Goal: Task Accomplishment & Management: Complete application form

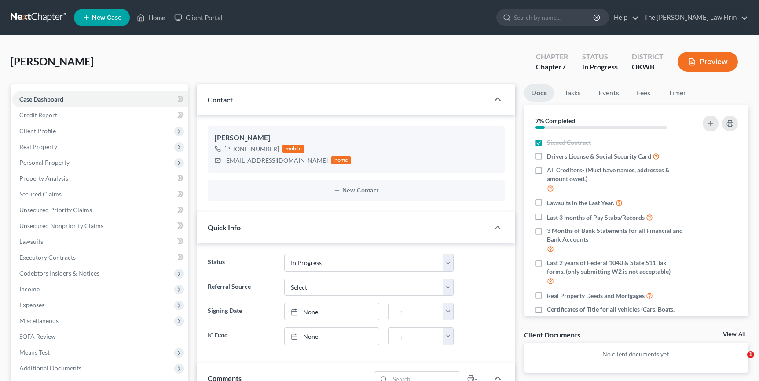
select select "4"
click at [110, 13] on link "New Case" at bounding box center [102, 18] width 56 height 18
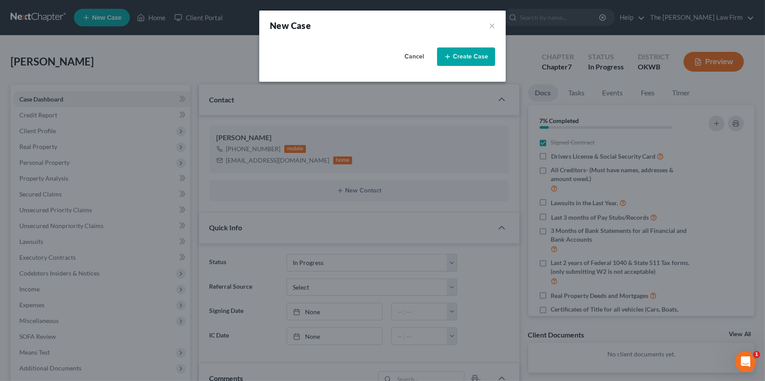
select select "65"
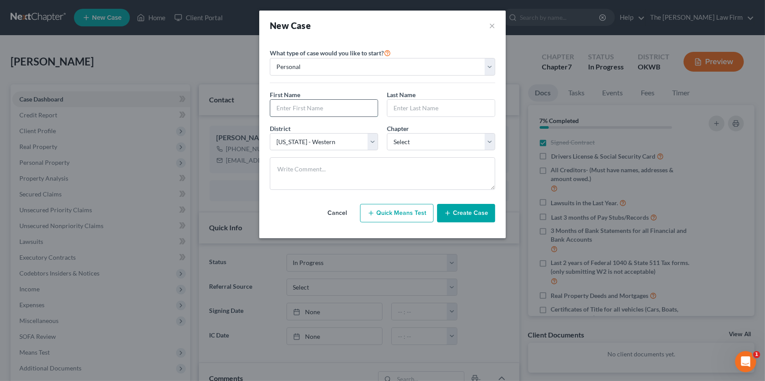
click at [290, 103] on input "text" at bounding box center [323, 108] width 107 height 17
click at [326, 111] on input "[PERSON_NAME]" at bounding box center [323, 108] width 107 height 17
type input "[PERSON_NAME]"
type input "Bunch"
select select "0"
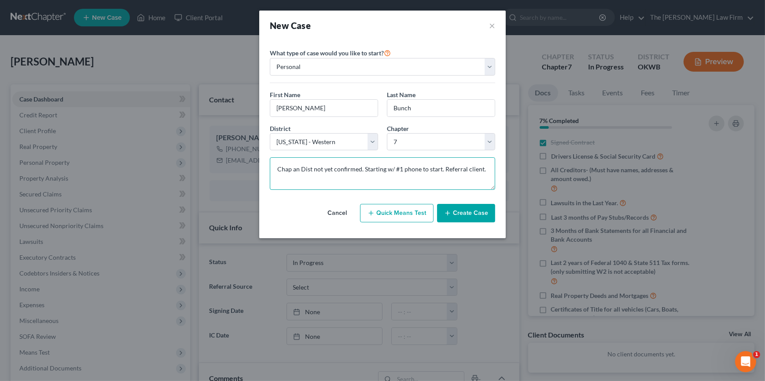
type textarea "Chap an Dist not yet confirmed. Starting w/ #1 phone to start. Referral client."
click at [451, 208] on button "Create Case" at bounding box center [466, 213] width 58 height 18
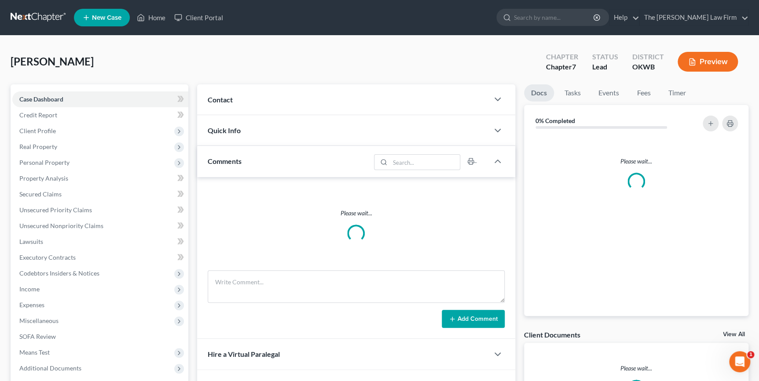
click at [359, 103] on div "Contact" at bounding box center [342, 99] width 291 height 30
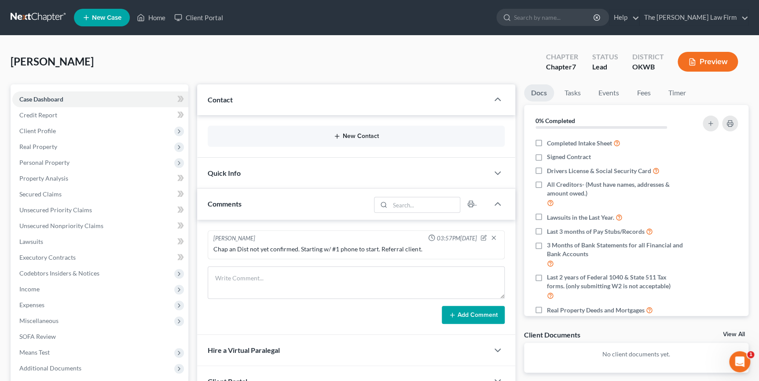
click at [340, 136] on icon "button" at bounding box center [336, 136] width 7 height 7
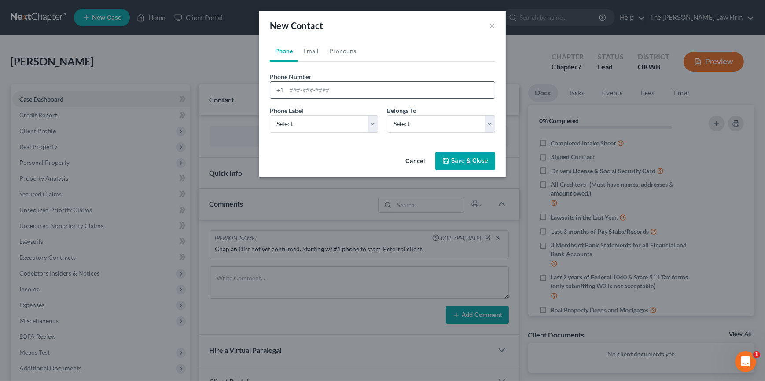
click at [310, 86] on input "tel" at bounding box center [390, 90] width 208 height 17
type input "5802917738"
click at [326, 123] on select "Select Mobile Home Work Other" at bounding box center [324, 124] width 108 height 18
select select "0"
click at [270, 115] on select "Select Mobile Home Work Other" at bounding box center [324, 124] width 108 height 18
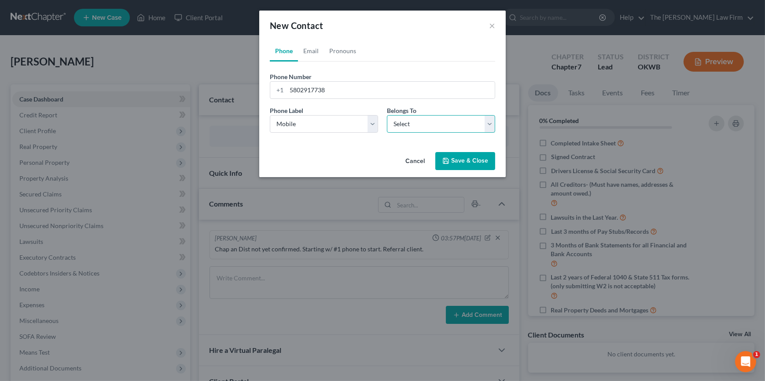
drag, startPoint x: 417, startPoint y: 129, endPoint x: 417, endPoint y: 133, distance: 4.4
click at [417, 129] on select "Select Client Other" at bounding box center [441, 124] width 108 height 18
select select "0"
click at [387, 115] on select "Select Client Other" at bounding box center [441, 124] width 108 height 18
click at [304, 50] on link "Email" at bounding box center [311, 50] width 26 height 21
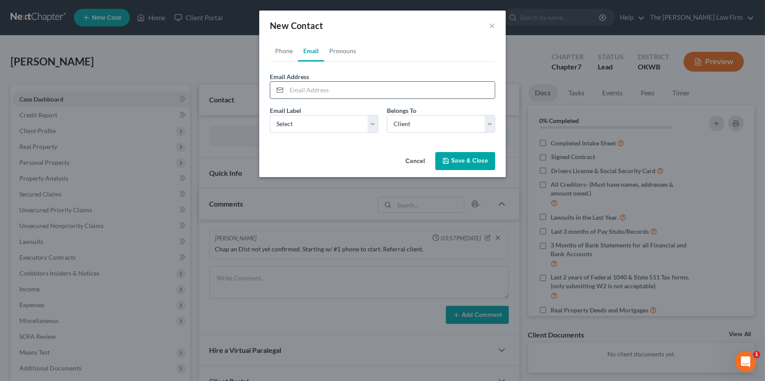
click at [302, 90] on input "email" at bounding box center [390, 90] width 208 height 17
type input "[EMAIL_ADDRESS][DOMAIN_NAME]"
click at [309, 121] on select "Select Home Work Other" at bounding box center [324, 124] width 108 height 18
click at [345, 121] on select "Select Home Work Other" at bounding box center [324, 124] width 108 height 18
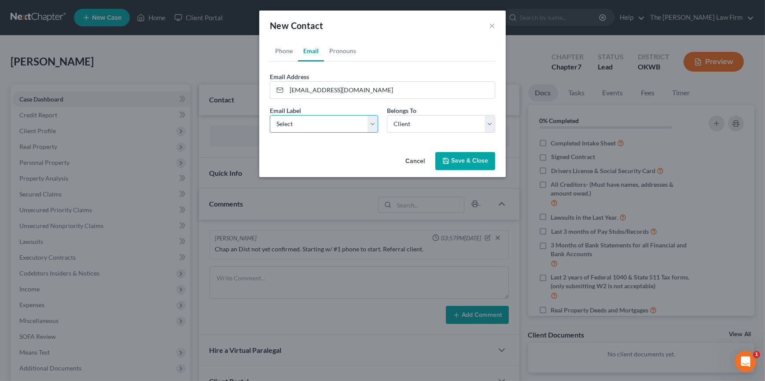
select select "0"
click at [270, 115] on select "Select Home Work Other" at bounding box center [324, 124] width 108 height 18
click at [444, 158] on polyline "button" at bounding box center [445, 158] width 2 height 1
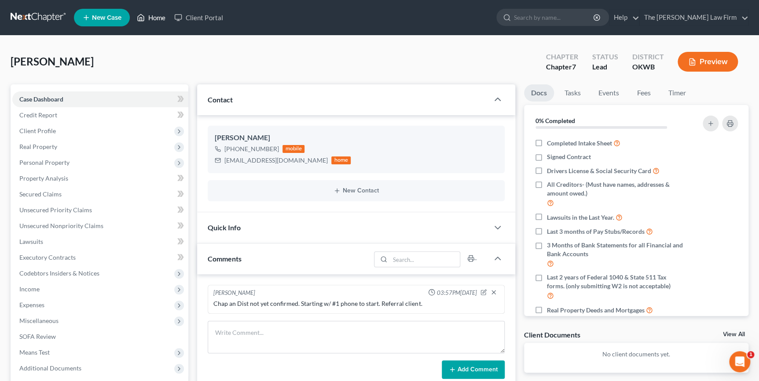
click at [156, 17] on link "Home" at bounding box center [150, 18] width 37 height 16
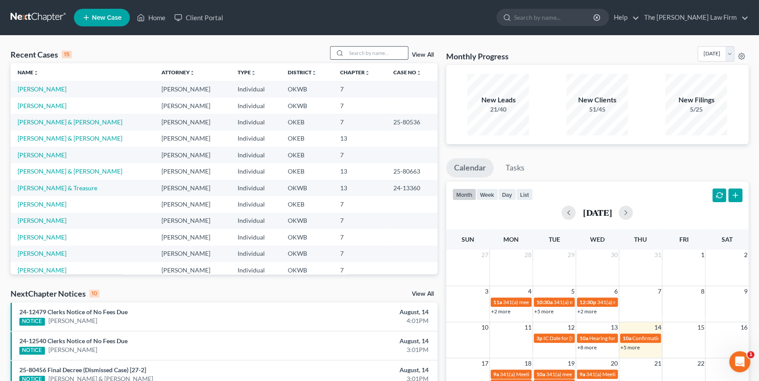
click at [353, 55] on input "search" at bounding box center [377, 53] width 62 height 13
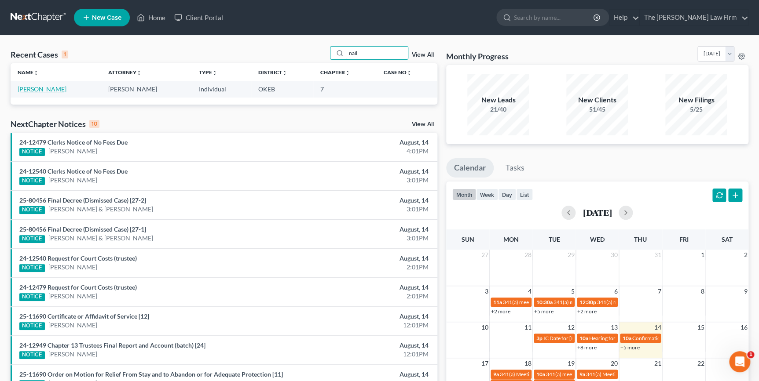
type input "nail"
click at [44, 87] on link "[PERSON_NAME]" at bounding box center [42, 88] width 49 height 7
select select "4"
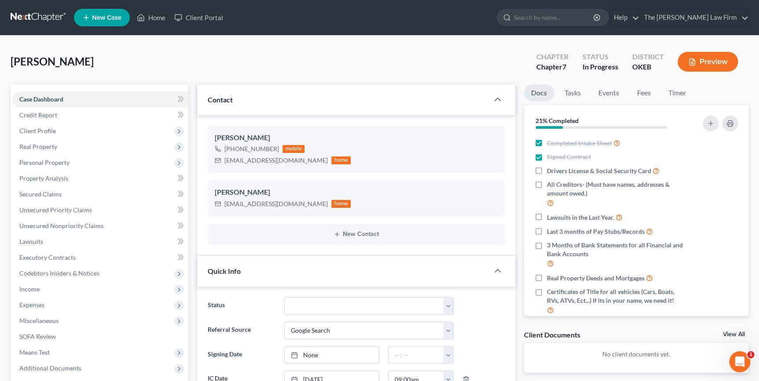
scroll to position [238, 0]
click at [642, 93] on link "Fees" at bounding box center [644, 92] width 28 height 17
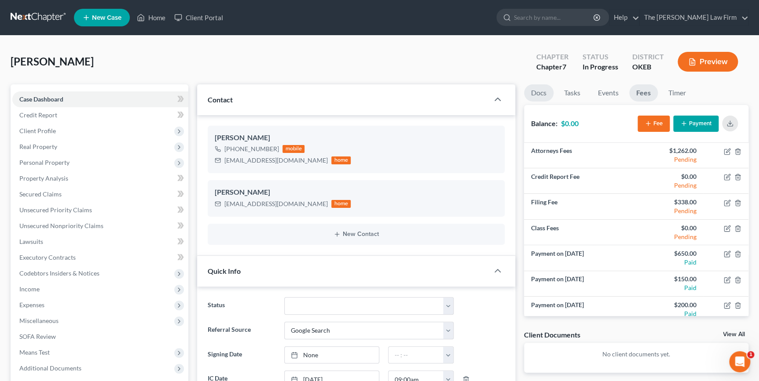
click at [546, 87] on link "Docs" at bounding box center [538, 92] width 29 height 17
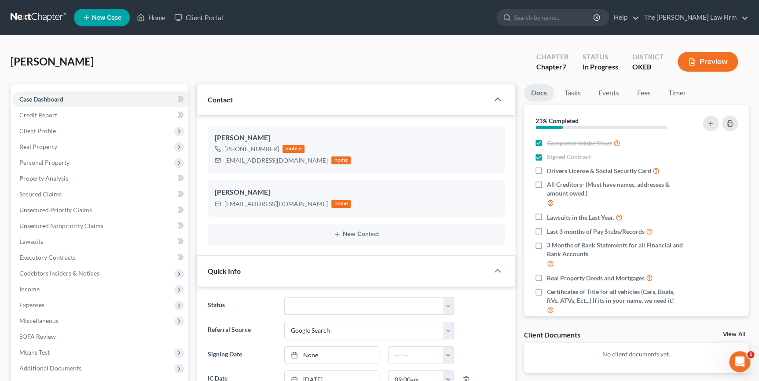
click at [432, 58] on div "[PERSON_NAME] Upgraded Chapter Chapter 7 Status In Progress District OKEB Previ…" at bounding box center [380, 65] width 738 height 38
click at [473, 65] on div "[PERSON_NAME] Upgraded Chapter Chapter 7 Status In Progress District OKEB Previ…" at bounding box center [380, 65] width 738 height 38
drag, startPoint x: 407, startPoint y: 57, endPoint x: 452, endPoint y: 73, distance: 48.1
click at [407, 57] on div "[PERSON_NAME] Upgraded Chapter Chapter 7 Status In Progress District OKEB Previ…" at bounding box center [380, 65] width 738 height 38
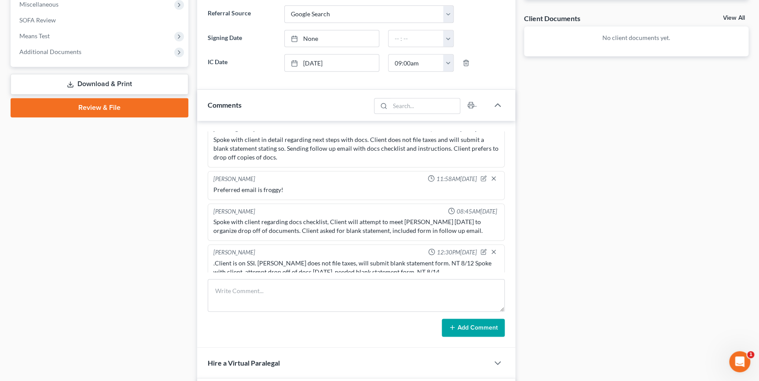
scroll to position [320, 0]
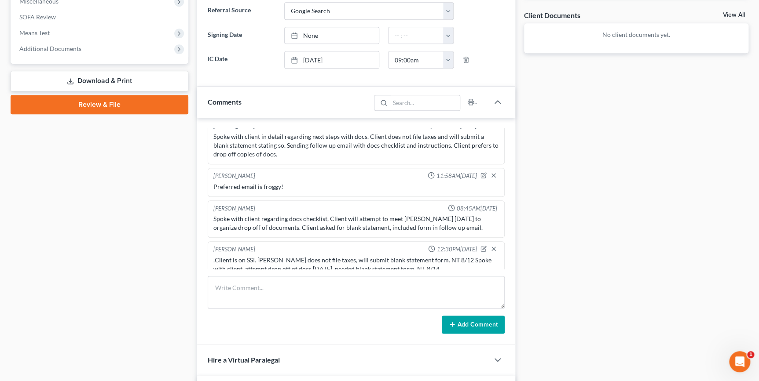
click at [456, 256] on div ".Client is on SSI. [PERSON_NAME] does not file taxes, will submit blank stateme…" at bounding box center [355, 265] width 285 height 18
click at [584, 253] on div "Docs Tasks Events Fees Timer 21% Completed Nothing here yet! Completed Intake S…" at bounding box center [636, 133] width 233 height 736
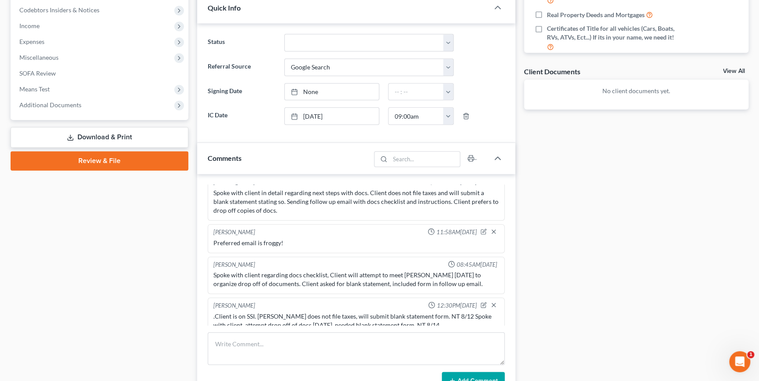
scroll to position [264, 0]
click at [526, 264] on div "Docs Tasks Events Fees Timer 21% Completed Nothing here yet! Completed Intake S…" at bounding box center [636, 188] width 233 height 736
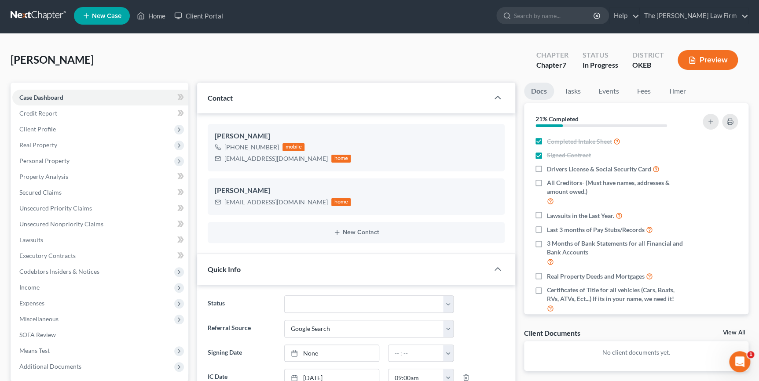
scroll to position [0, 0]
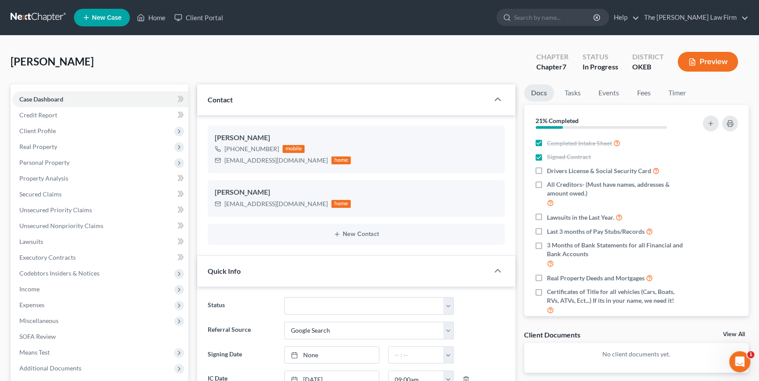
click at [305, 69] on div "[PERSON_NAME] Upgraded Chapter Chapter 7 Status In Progress District OKEB Previ…" at bounding box center [380, 65] width 738 height 38
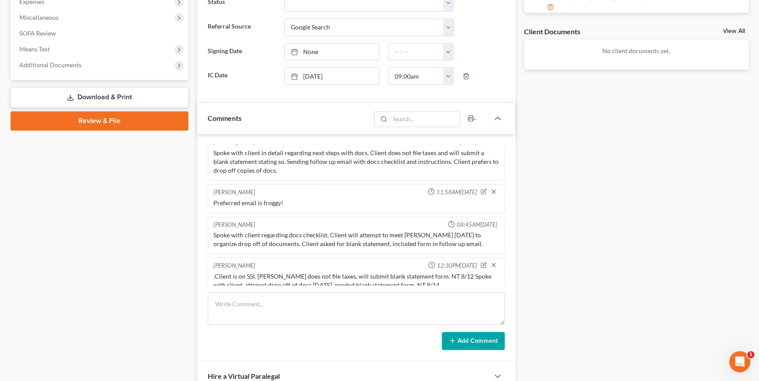
scroll to position [306, 0]
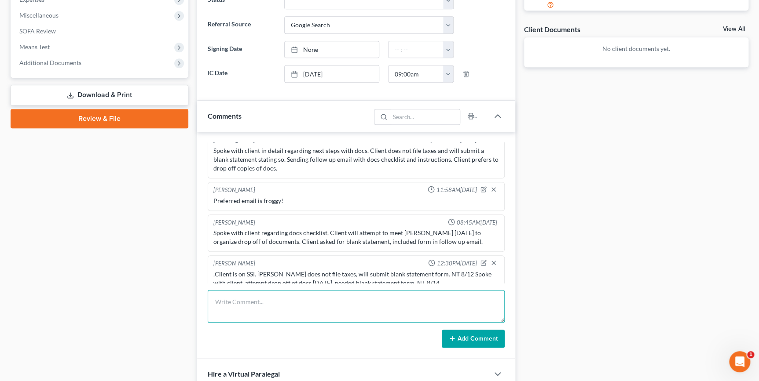
click at [308, 308] on textarea at bounding box center [356, 306] width 297 height 33
type textarea "G"
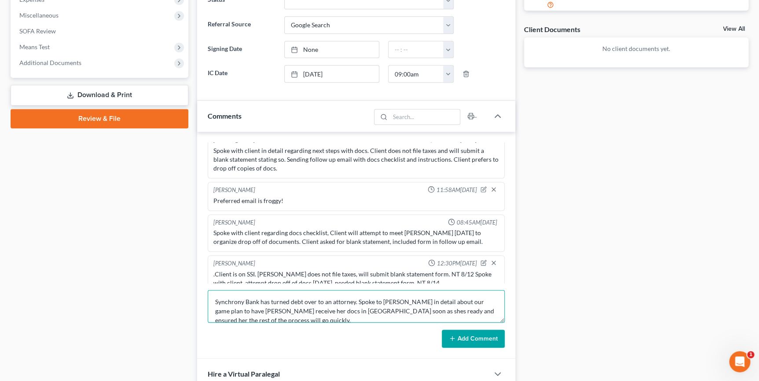
click at [355, 300] on textarea "Synchrony Bank has turned debt over to an attorney. Spoke to [PERSON_NAME] in d…" at bounding box center [356, 306] width 297 height 33
type textarea "Synchrony Bank has turned debt over to an attorney. Spoke to [PERSON_NAME] in d…"
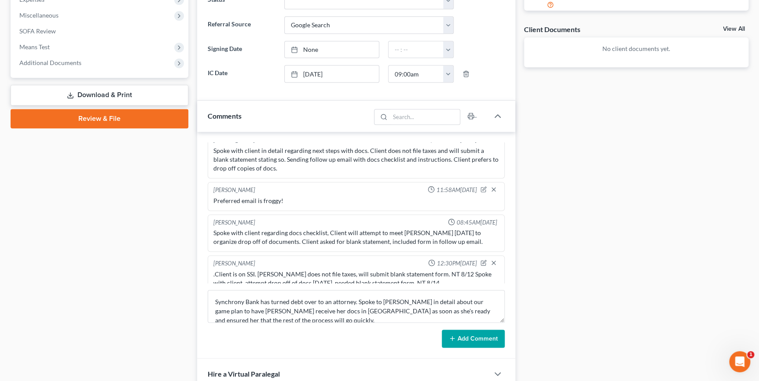
click at [449, 337] on icon at bounding box center [452, 338] width 7 height 7
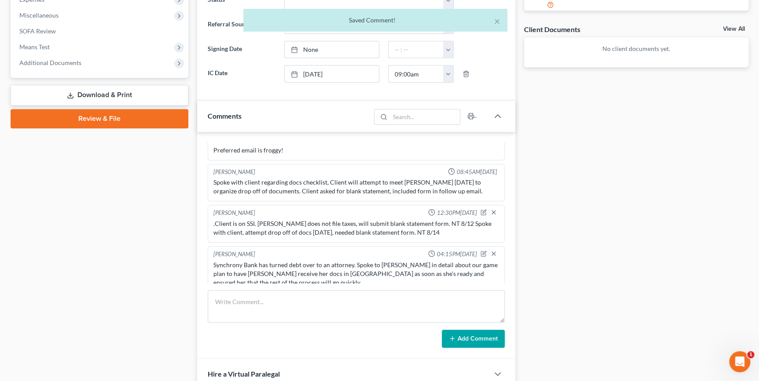
scroll to position [0, 0]
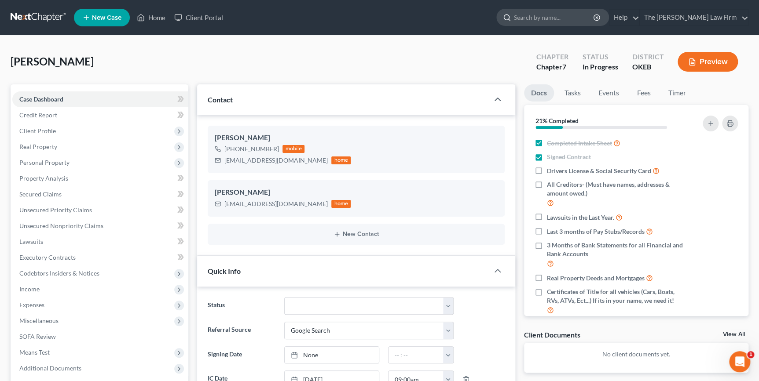
click at [564, 20] on input "search" at bounding box center [554, 17] width 81 height 16
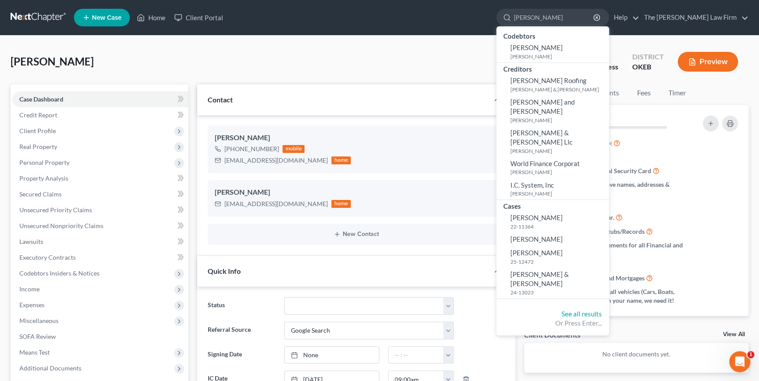
type input "[PERSON_NAME]"
click at [572, 258] on small "25-12472" at bounding box center [558, 261] width 96 height 7
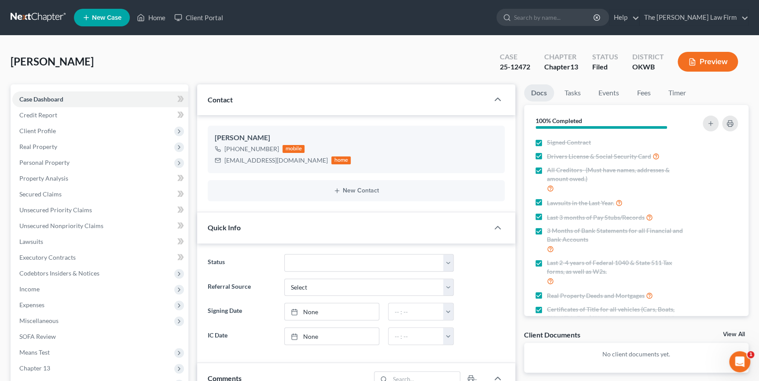
scroll to position [245, 0]
drag, startPoint x: 280, startPoint y: 160, endPoint x: 197, endPoint y: 163, distance: 83.6
click at [197, 163] on div "[PERSON_NAME] [PHONE_NUMBER] mobile [EMAIL_ADDRESS][DOMAIN_NAME] home New Conta…" at bounding box center [356, 163] width 318 height 97
drag, startPoint x: 197, startPoint y: 163, endPoint x: 263, endPoint y: 162, distance: 66.0
copy div "[EMAIL_ADDRESS][DOMAIN_NAME]"
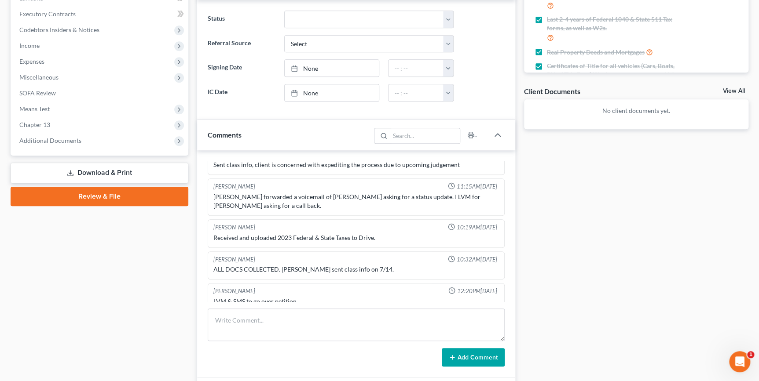
scroll to position [245, 0]
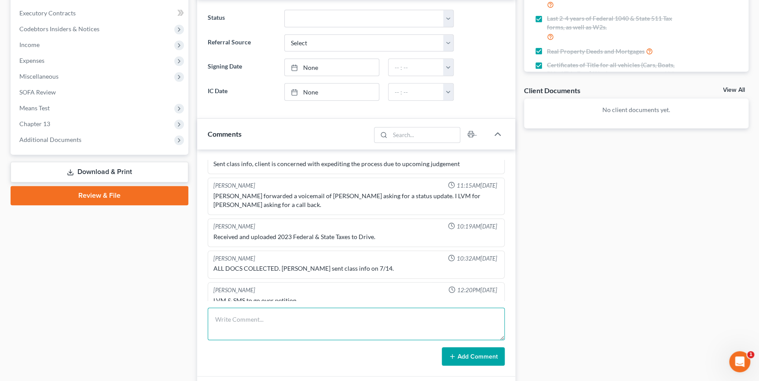
click at [334, 323] on textarea at bounding box center [356, 324] width 297 height 33
